Goal: Task Accomplishment & Management: Use online tool/utility

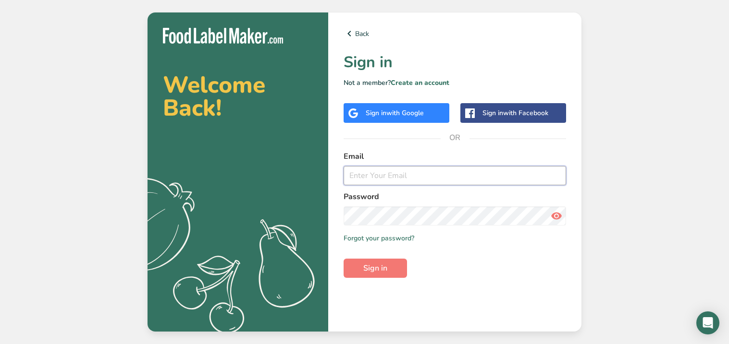
click at [369, 176] on input "email" at bounding box center [454, 175] width 222 height 19
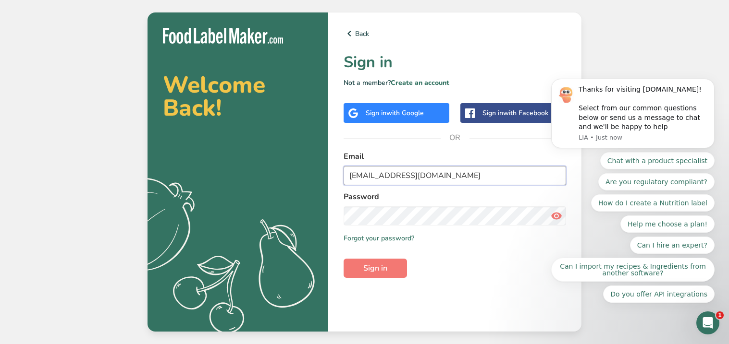
type input "[EMAIL_ADDRESS][DOMAIN_NAME]"
click at [409, 81] on link "Create an account" at bounding box center [419, 82] width 59 height 9
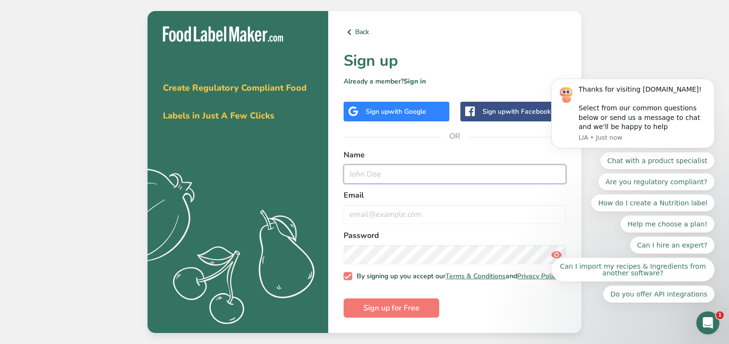
click at [418, 173] on input "text" at bounding box center [454, 174] width 222 height 19
type input "J"
type input "[PERSON_NAME]"
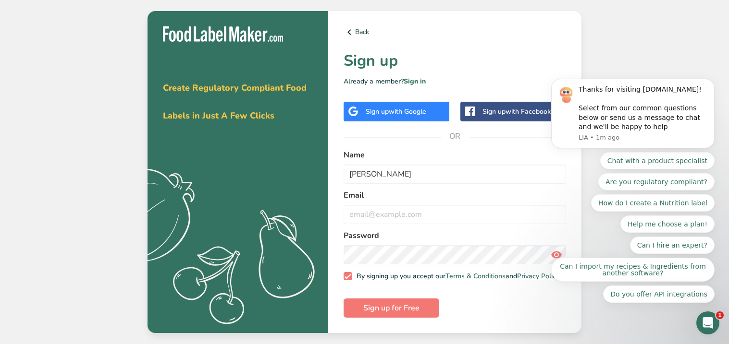
click at [377, 221] on div at bounding box center [454, 214] width 222 height 19
click at [370, 217] on input "email" at bounding box center [454, 214] width 222 height 19
type input "[EMAIL_ADDRESS][DOMAIN_NAME]"
click at [395, 281] on span "By signing up you accept our Terms & Conditions and Privacy Policy" at bounding box center [455, 276] width 207 height 9
click at [350, 280] on input "By signing up you accept our Terms & Conditions and Privacy Policy" at bounding box center [346, 276] width 6 height 6
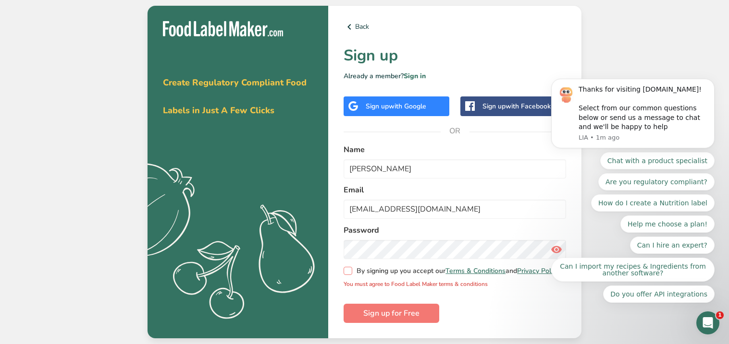
click at [354, 268] on span "By signing up you accept our Terms & Conditions and Privacy Policy" at bounding box center [455, 271] width 207 height 9
click at [350, 268] on input "By signing up you accept our Terms & Conditions and Privacy Policy" at bounding box center [346, 271] width 6 height 6
checkbox input "true"
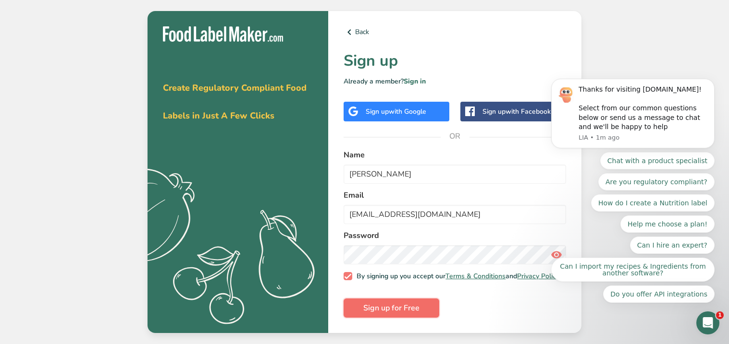
click at [377, 318] on button "Sign up for Free" at bounding box center [391, 308] width 96 height 19
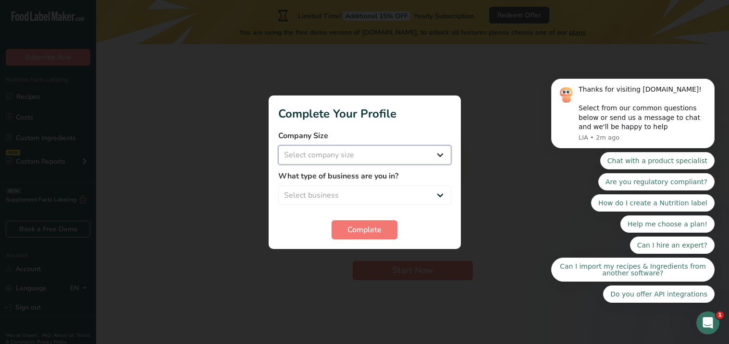
click at [303, 151] on select "Select company size Fewer than 10 Employees 10 to 50 Employees 51 to 500 Employ…" at bounding box center [364, 155] width 173 height 19
select select "1"
click at [278, 146] on select "Select company size Fewer than 10 Employees 10 to 50 Employees 51 to 500 Employ…" at bounding box center [364, 155] width 173 height 19
click at [325, 184] on div "What type of business are you in? Select business Packaged Food Manufacturer Re…" at bounding box center [364, 187] width 173 height 35
click at [322, 191] on select "Select business Packaged Food Manufacturer Restaurant & Cafe Bakery Meal Plans …" at bounding box center [364, 195] width 173 height 19
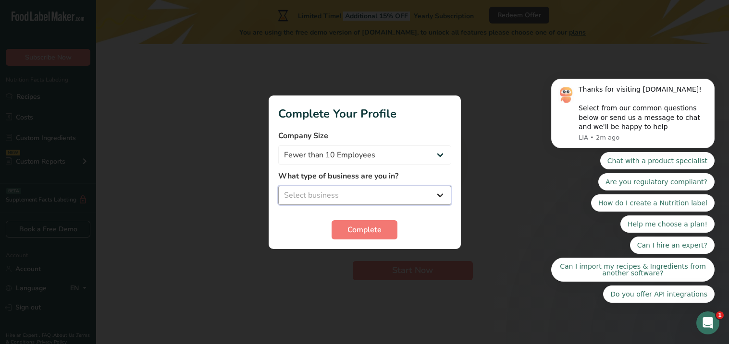
select select "2"
click at [278, 186] on select "Select business Packaged Food Manufacturer Restaurant & Cafe Bakery Meal Plans …" at bounding box center [364, 195] width 173 height 19
click at [348, 232] on span "Complete" at bounding box center [364, 230] width 34 height 12
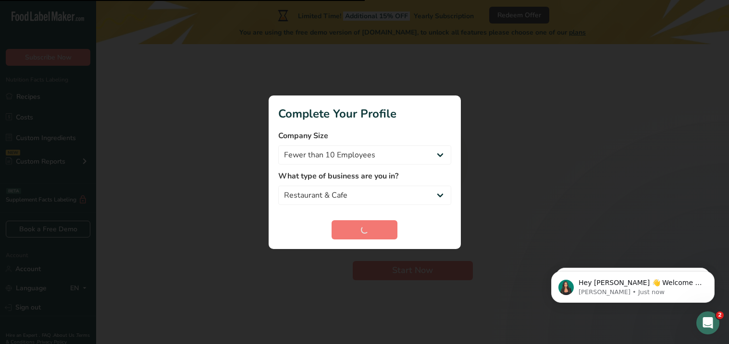
click at [376, 124] on section "Complete Your Profile Company Size Fewer than 10 Employees 10 to 50 Employees 5…" at bounding box center [364, 173] width 192 height 154
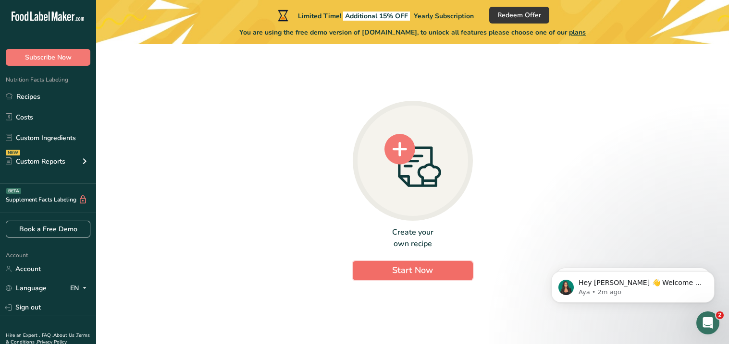
click at [382, 273] on button "Start Now" at bounding box center [413, 270] width 120 height 19
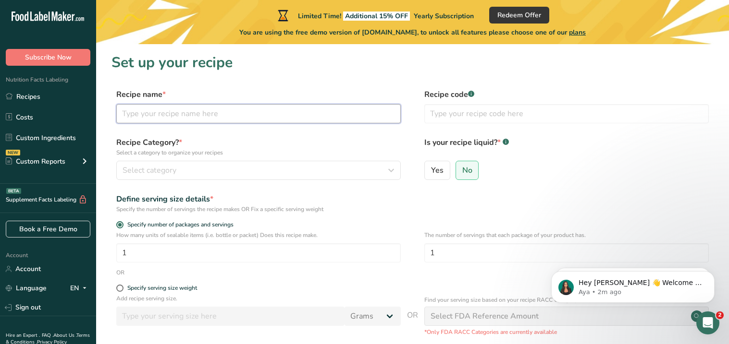
click at [179, 108] on input "text" at bounding box center [258, 113] width 284 height 19
type input "Salmon Sushi"
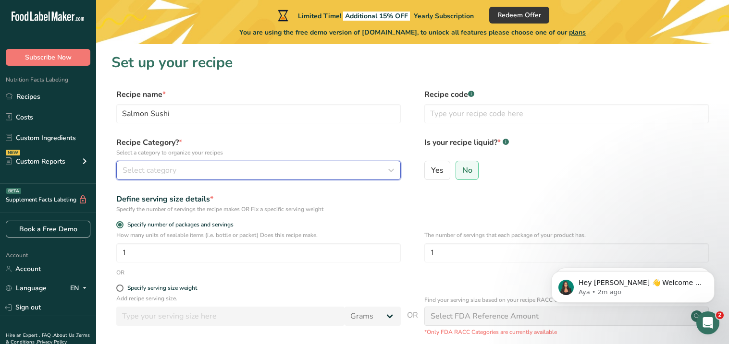
click at [123, 171] on span "Select category" at bounding box center [149, 171] width 54 height 12
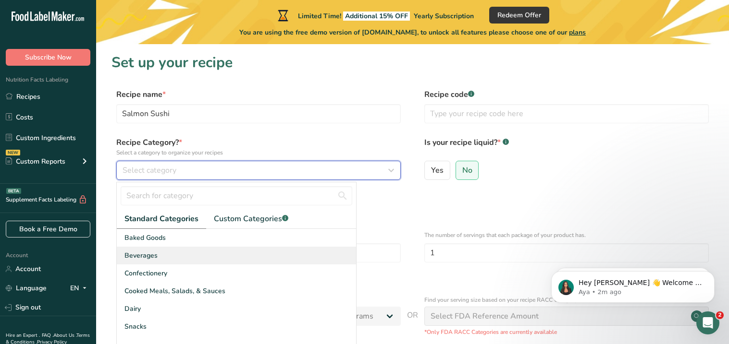
scroll to position [37, 0]
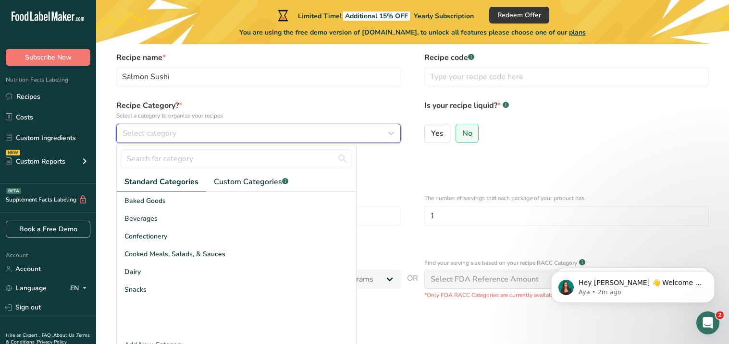
click at [139, 130] on span "Select category" at bounding box center [149, 134] width 54 height 12
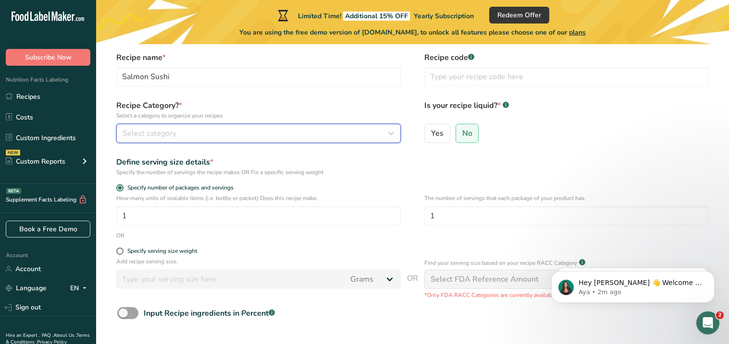
click at [127, 136] on span "Select category" at bounding box center [149, 134] width 54 height 12
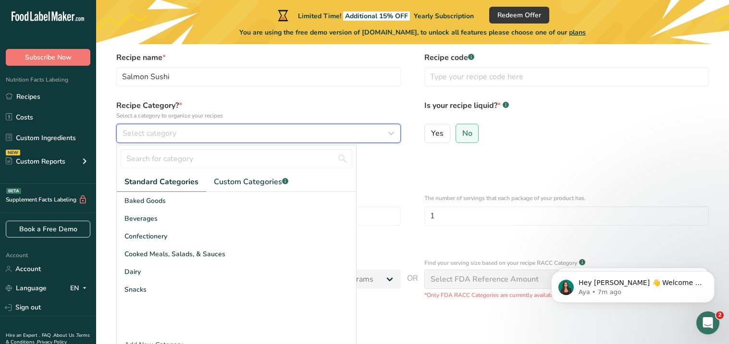
click at [138, 131] on span "Select category" at bounding box center [149, 134] width 54 height 12
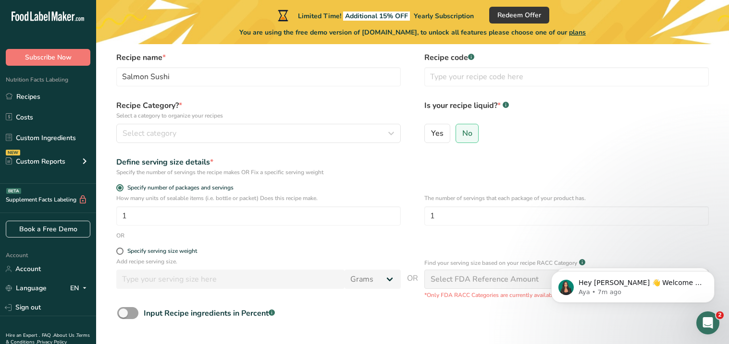
click at [101, 154] on section "Set up your recipe Recipe name * Salmon Sushi Recipe code .a-a{fill:#347362;}.b…" at bounding box center [412, 197] width 633 height 381
